Goal: Information Seeking & Learning: Learn about a topic

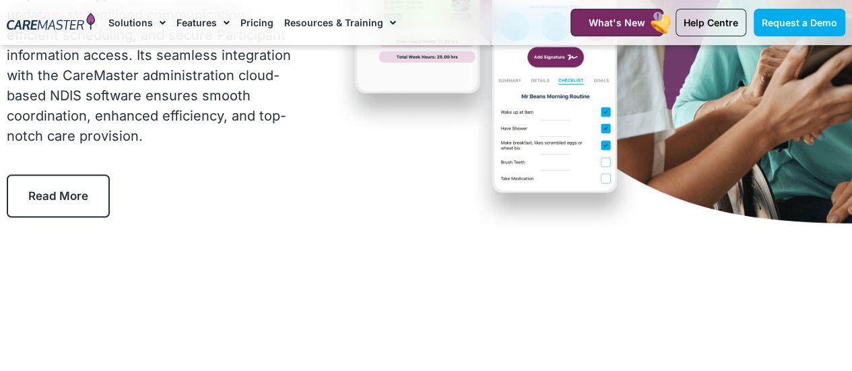
scroll to position [247, 0]
click at [256, 23] on link "Pricing" at bounding box center [256, 22] width 33 height 45
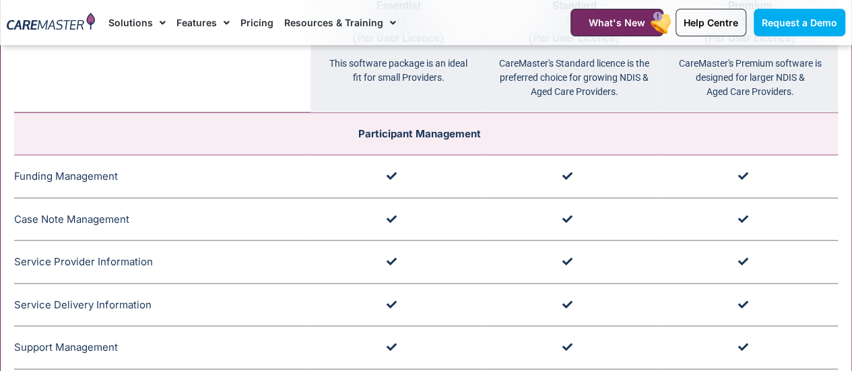
scroll to position [1359, 0]
